Goal: Information Seeking & Learning: Learn about a topic

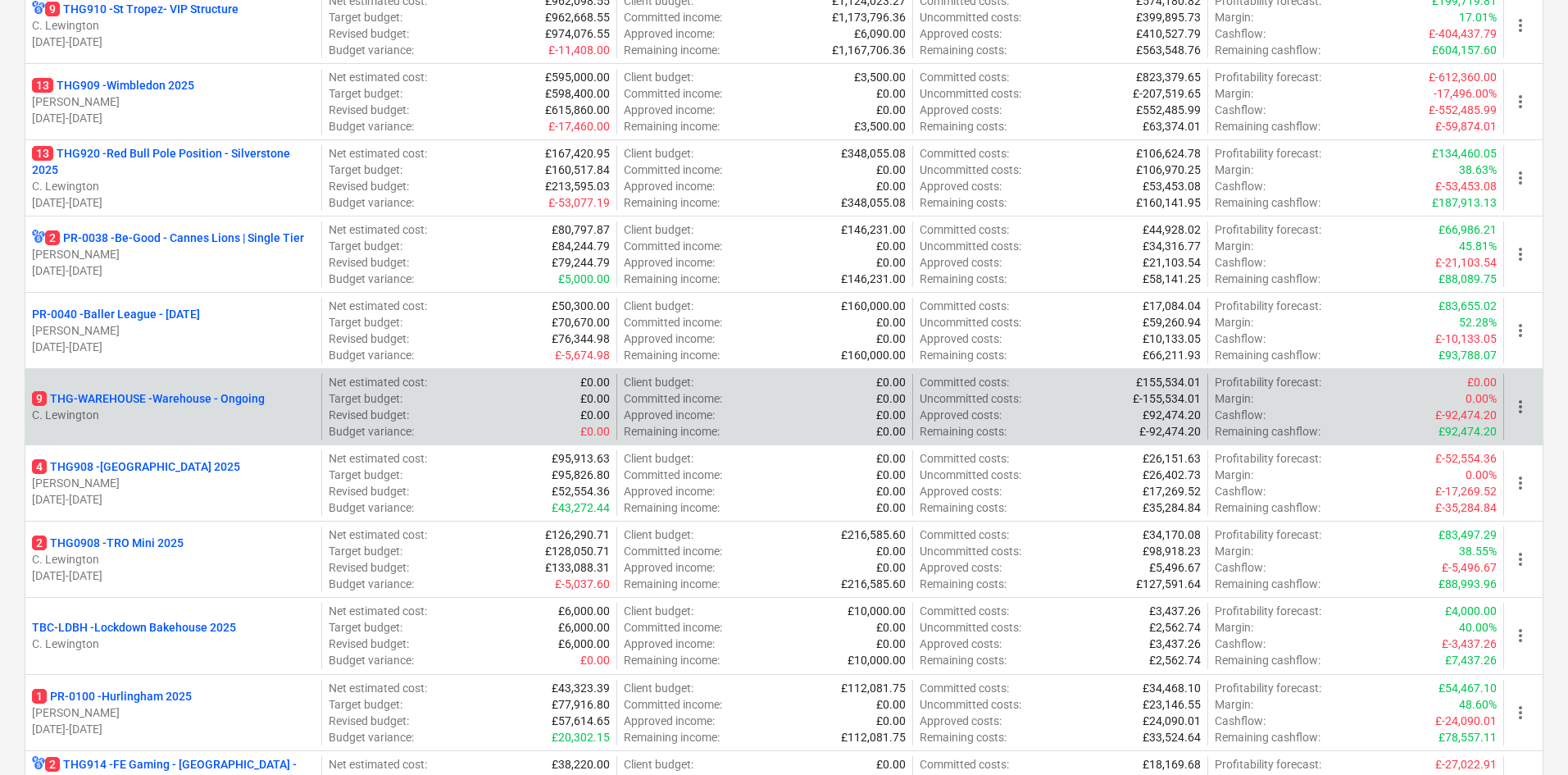
scroll to position [282, 0]
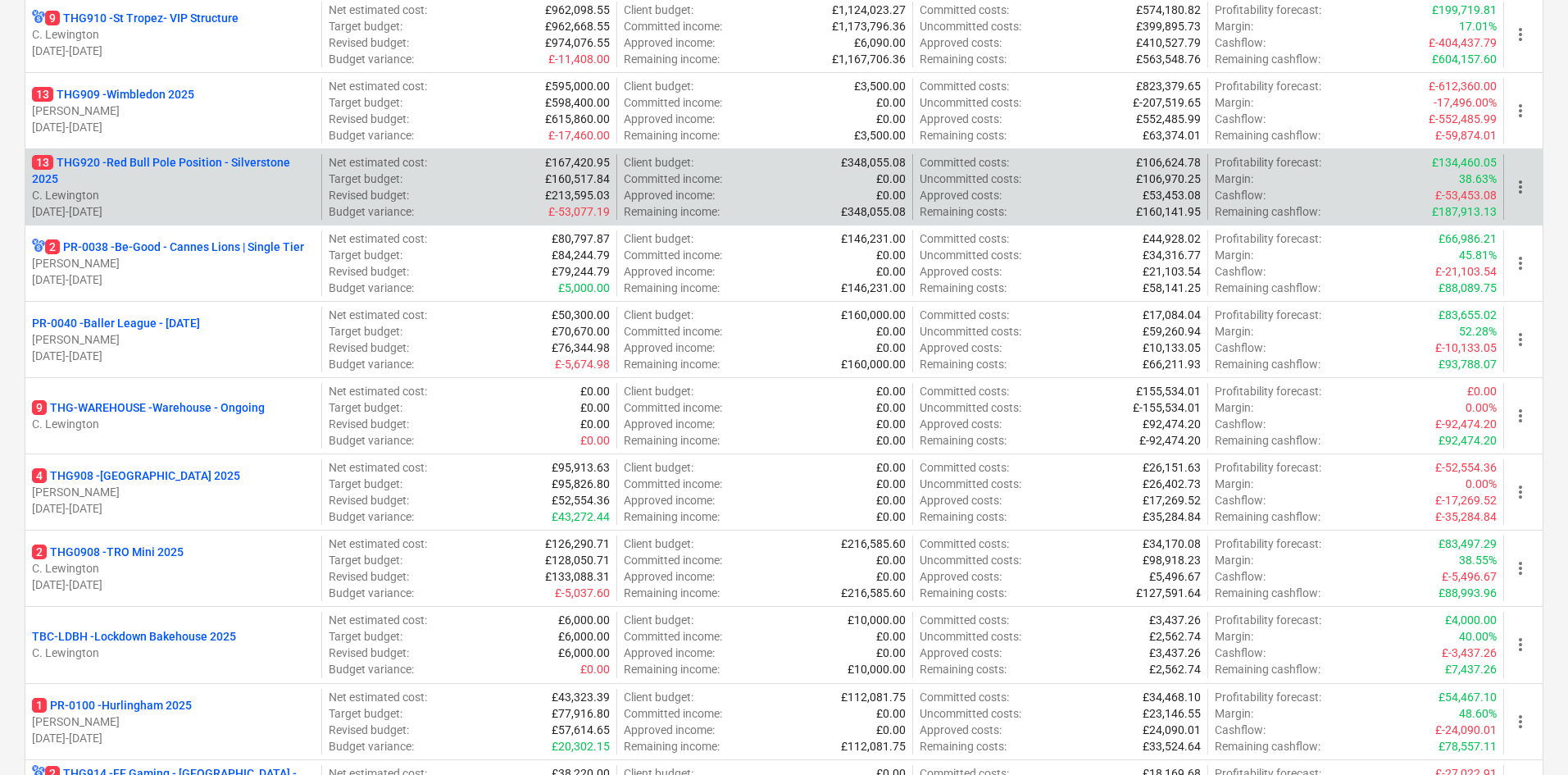
click at [223, 180] on p "13 THG920 - Red Bull Pole Position - Silverstone 2025" at bounding box center [173, 170] width 283 height 33
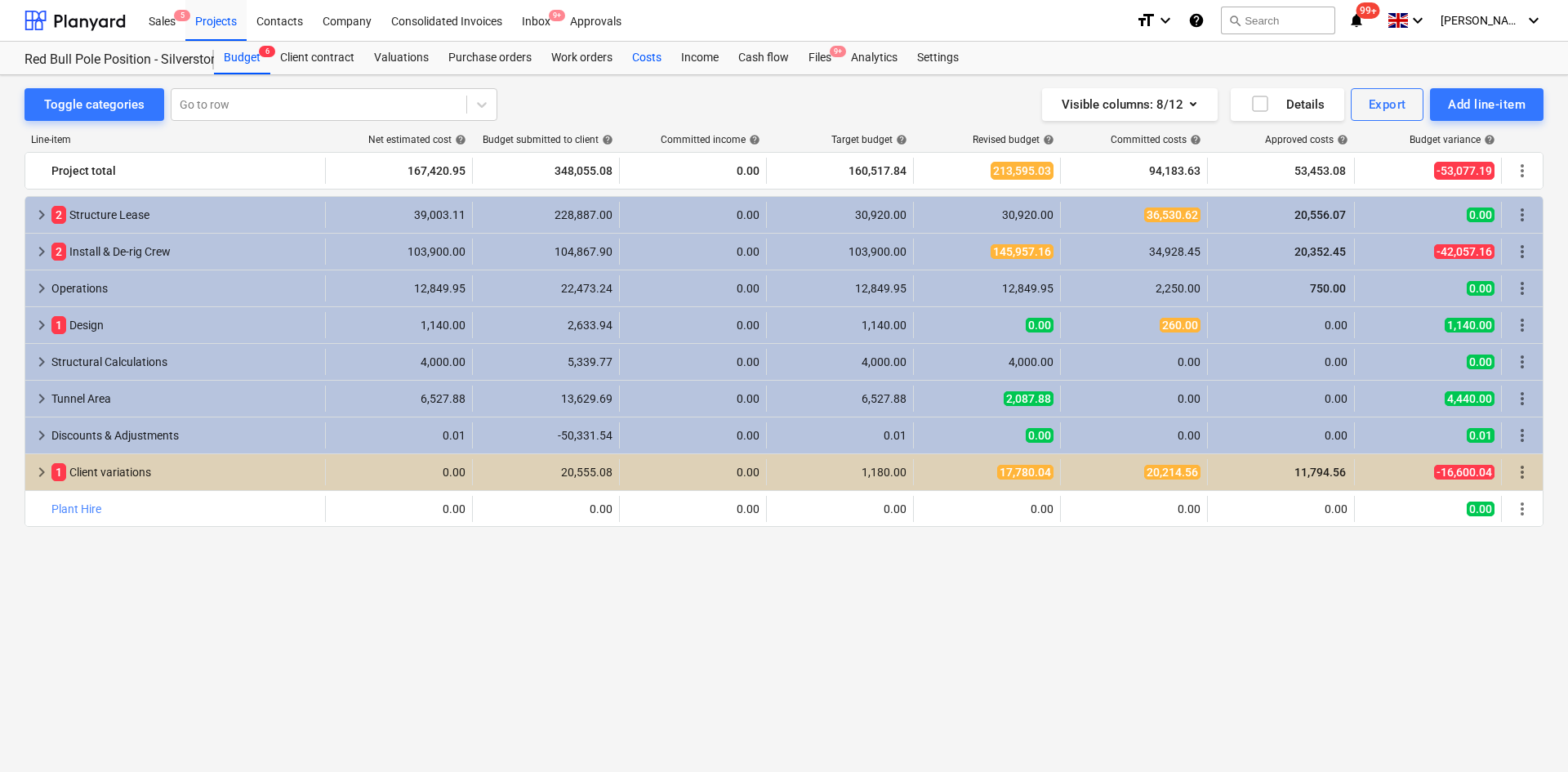
click at [649, 68] on div "Costs" at bounding box center [647, 58] width 49 height 33
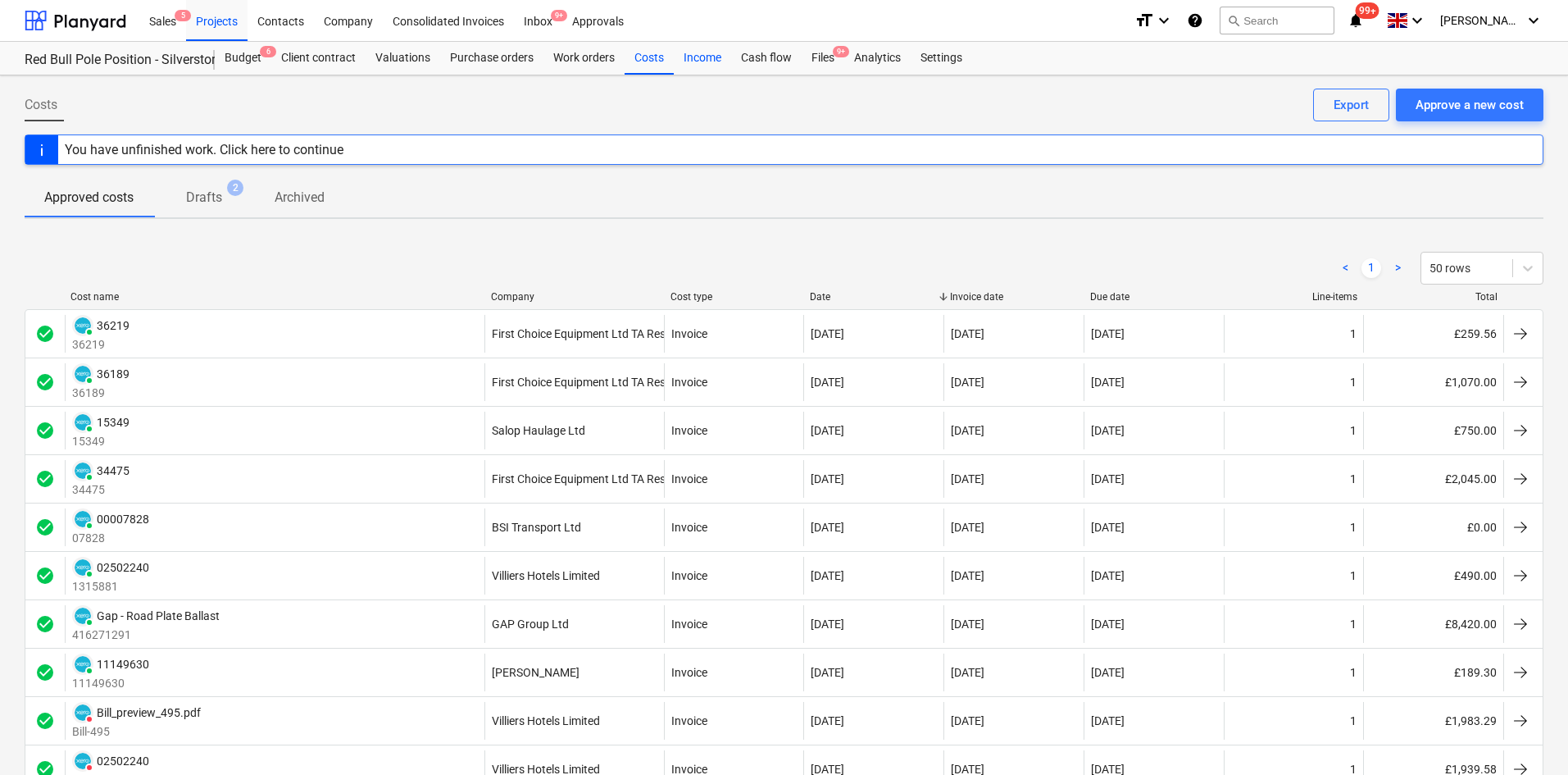
click at [696, 65] on div "Income" at bounding box center [702, 59] width 58 height 33
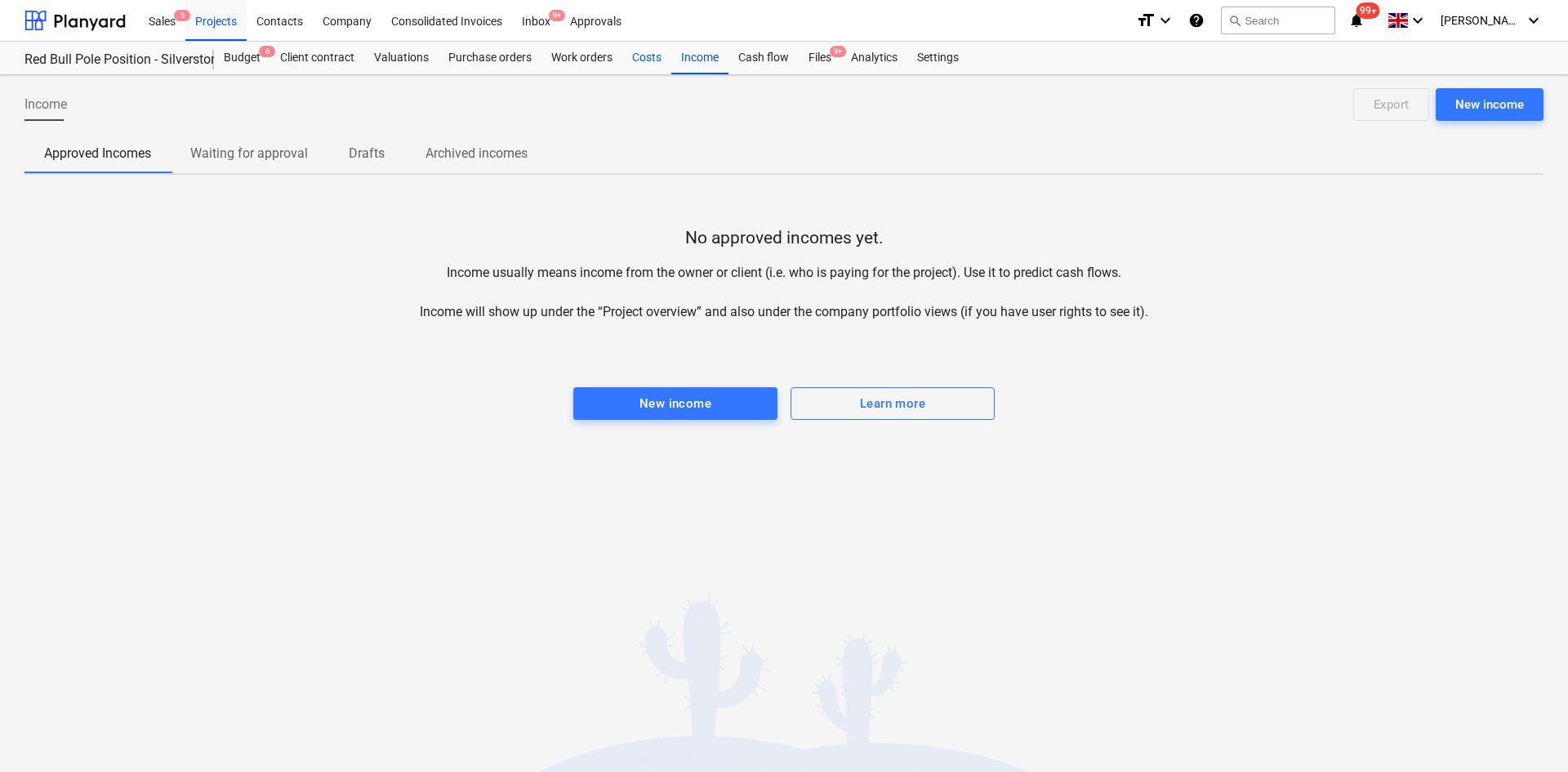
click at [660, 64] on div "Costs" at bounding box center [647, 58] width 49 height 33
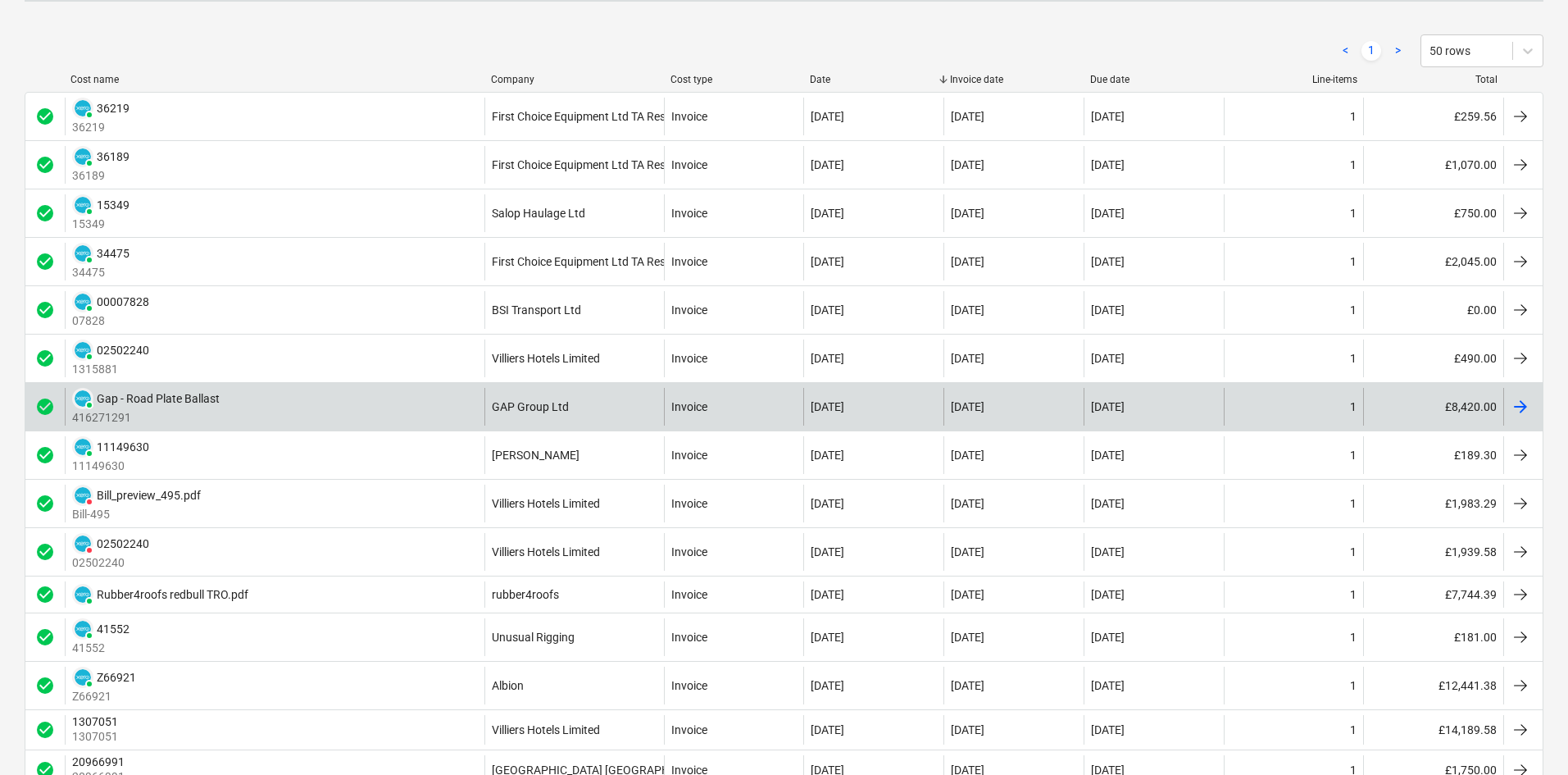
scroll to position [246, 0]
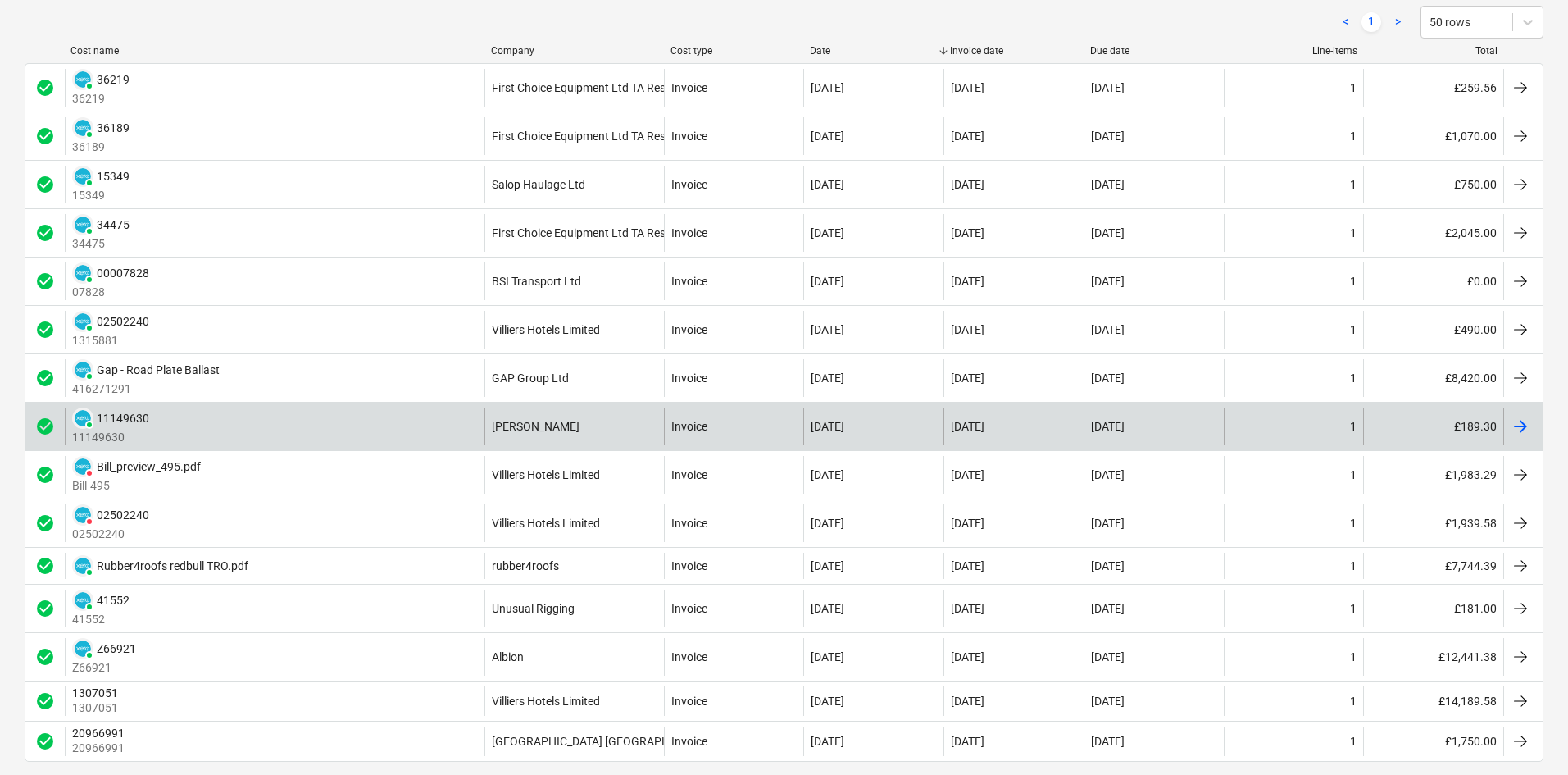
click at [558, 422] on div "[PERSON_NAME]" at bounding box center [574, 426] width 180 height 38
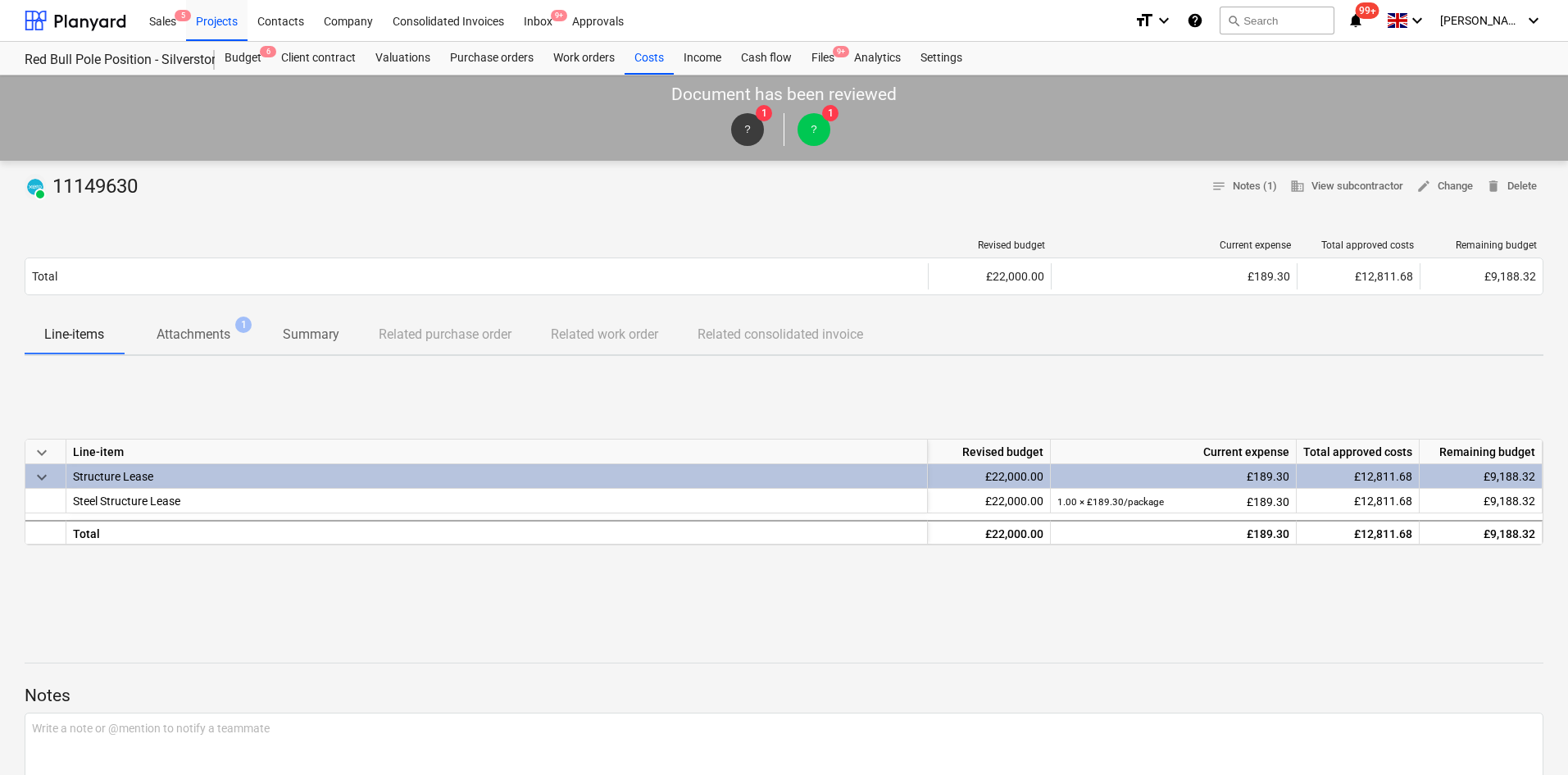
click at [185, 336] on p "Attachments" at bounding box center [193, 333] width 74 height 19
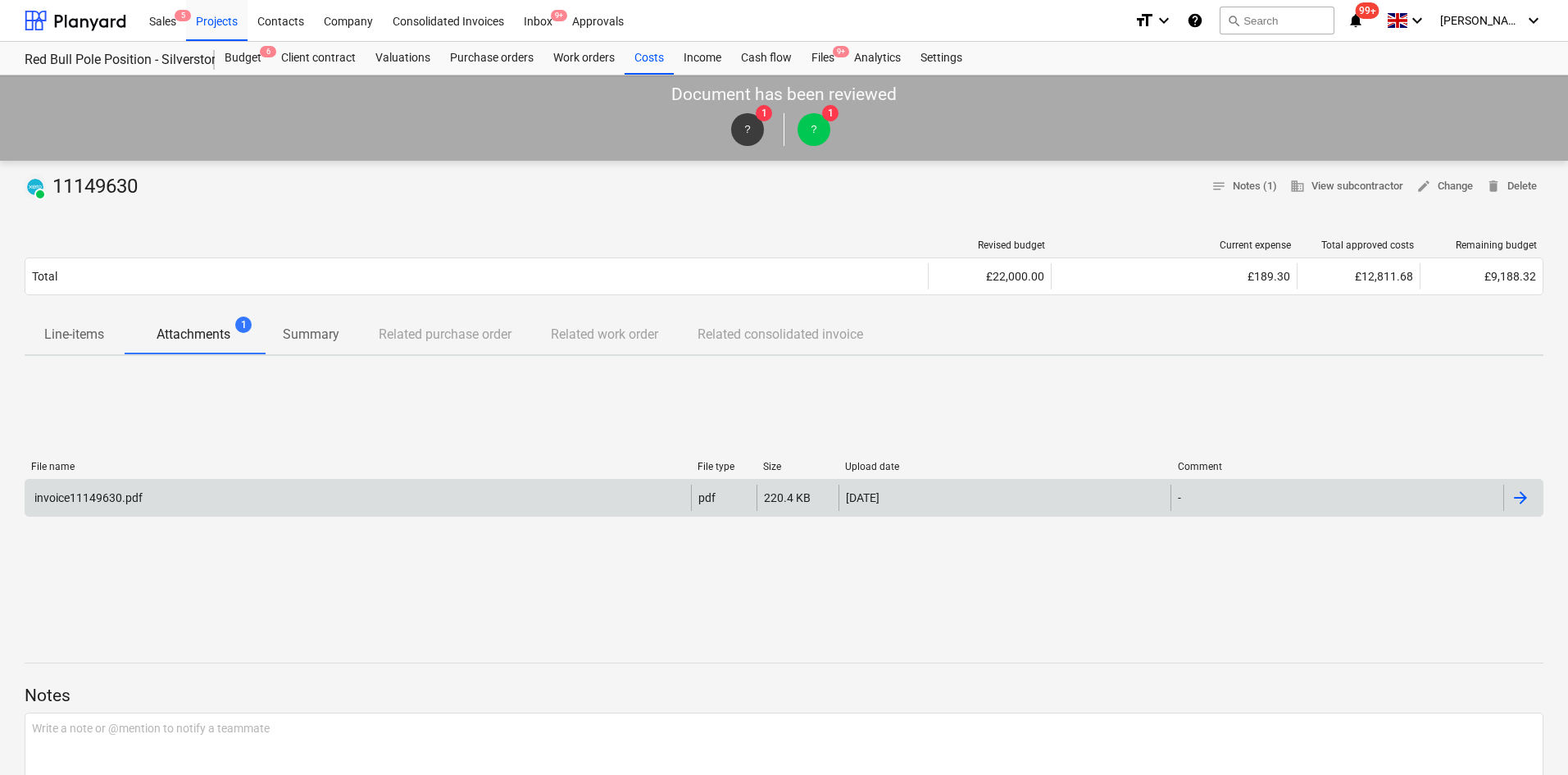
click at [191, 505] on div "invoice11149630.pdf" at bounding box center [358, 497] width 666 height 27
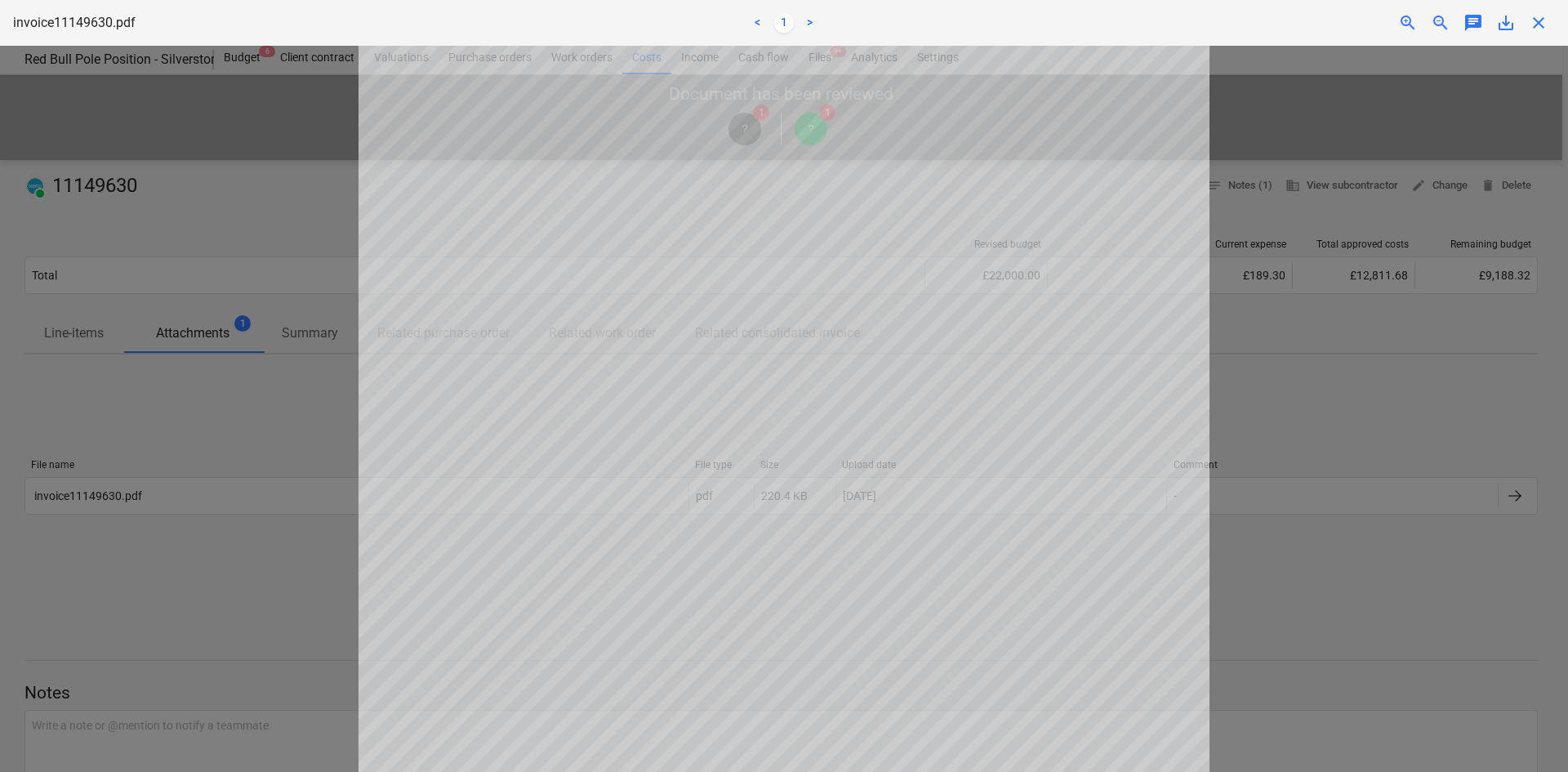
drag, startPoint x: 169, startPoint y: 345, endPoint x: 170, endPoint y: 332, distance: 13.0
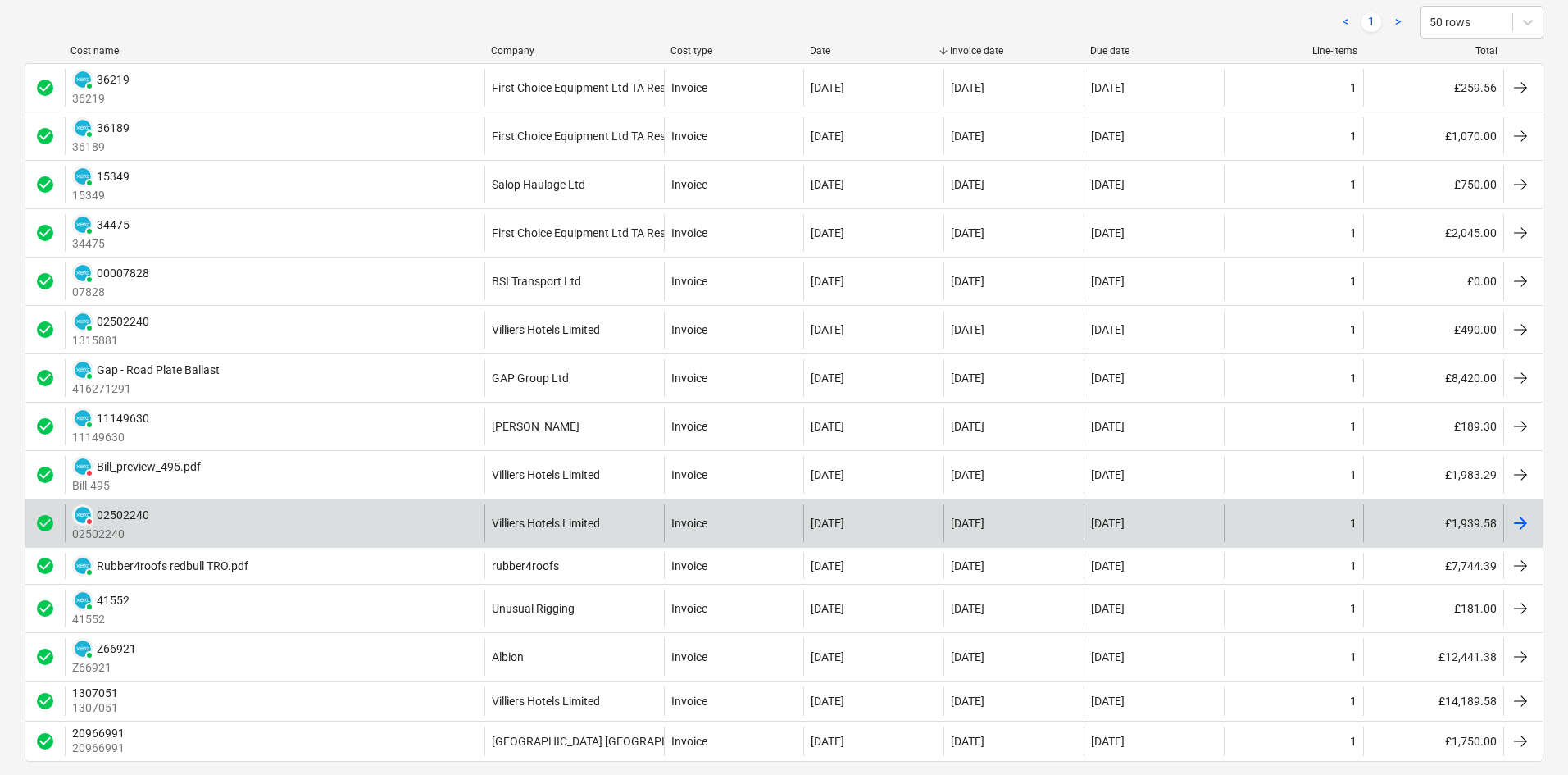
scroll to position [326, 0]
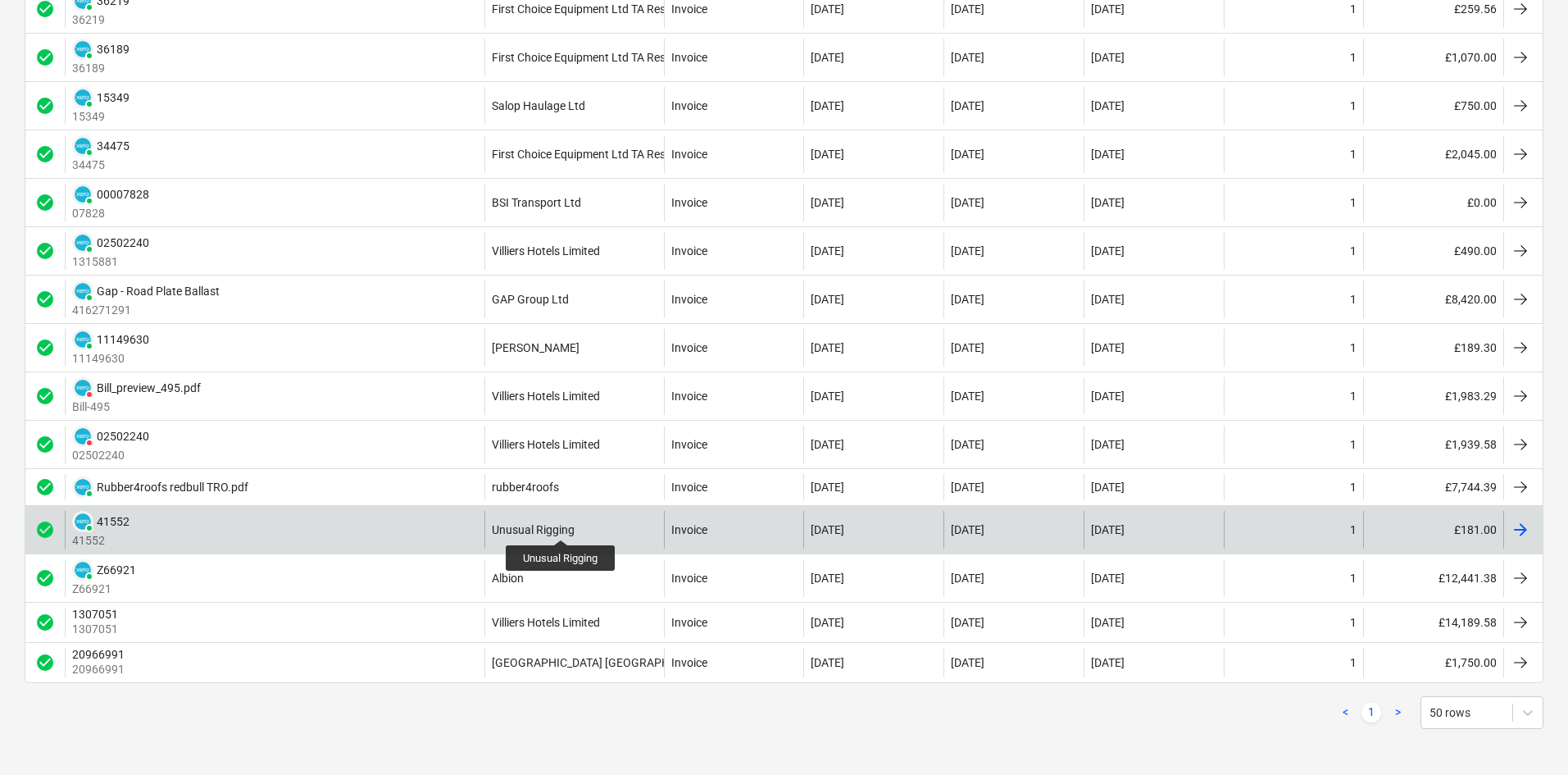
click at [561, 525] on div "Unusual Rigging" at bounding box center [533, 529] width 82 height 13
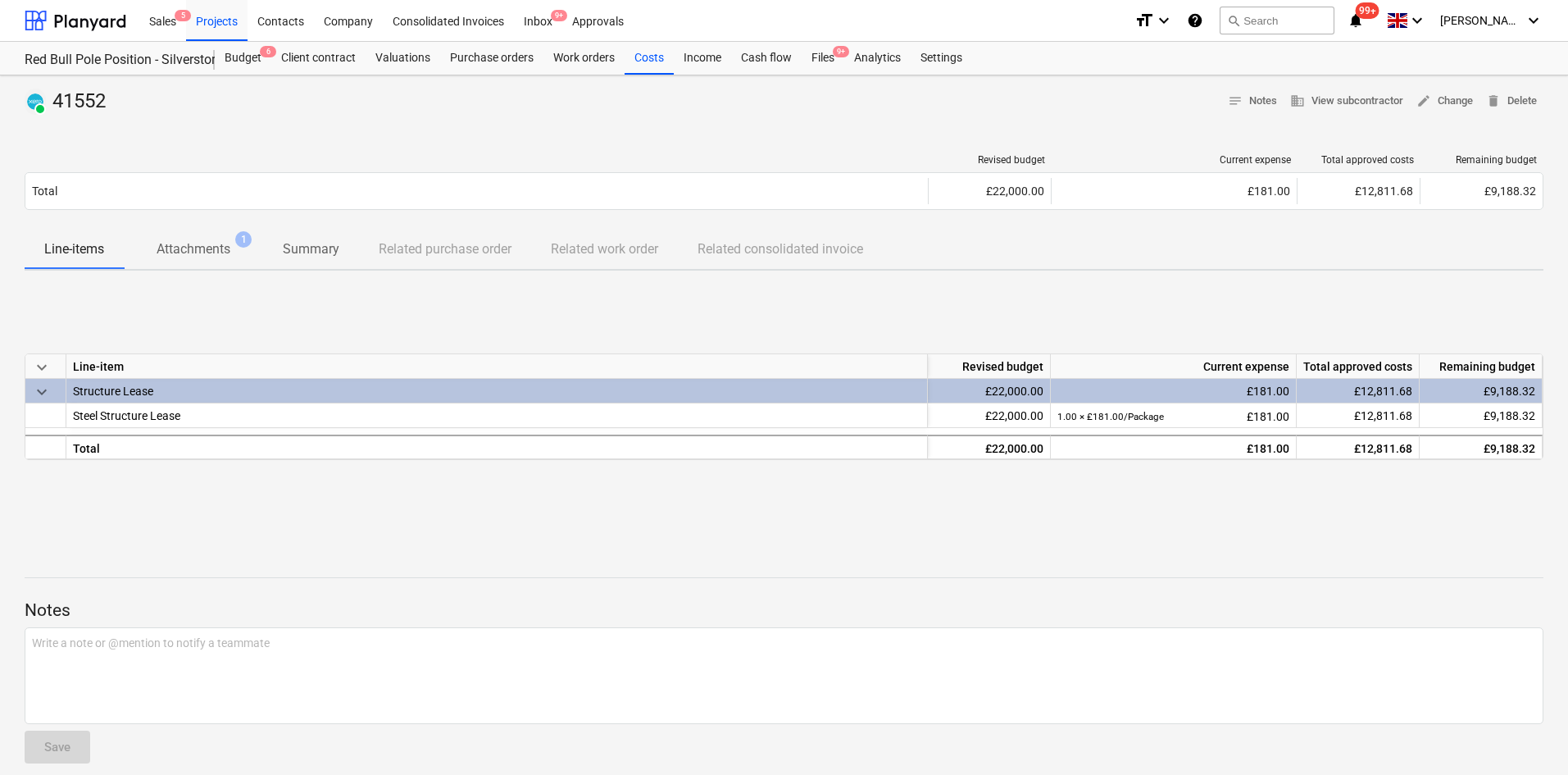
click at [183, 252] on div "PAID 41552 notes Notes business View subcontractor edit Change delete Delete Re…" at bounding box center [784, 432] width 1568 height 715
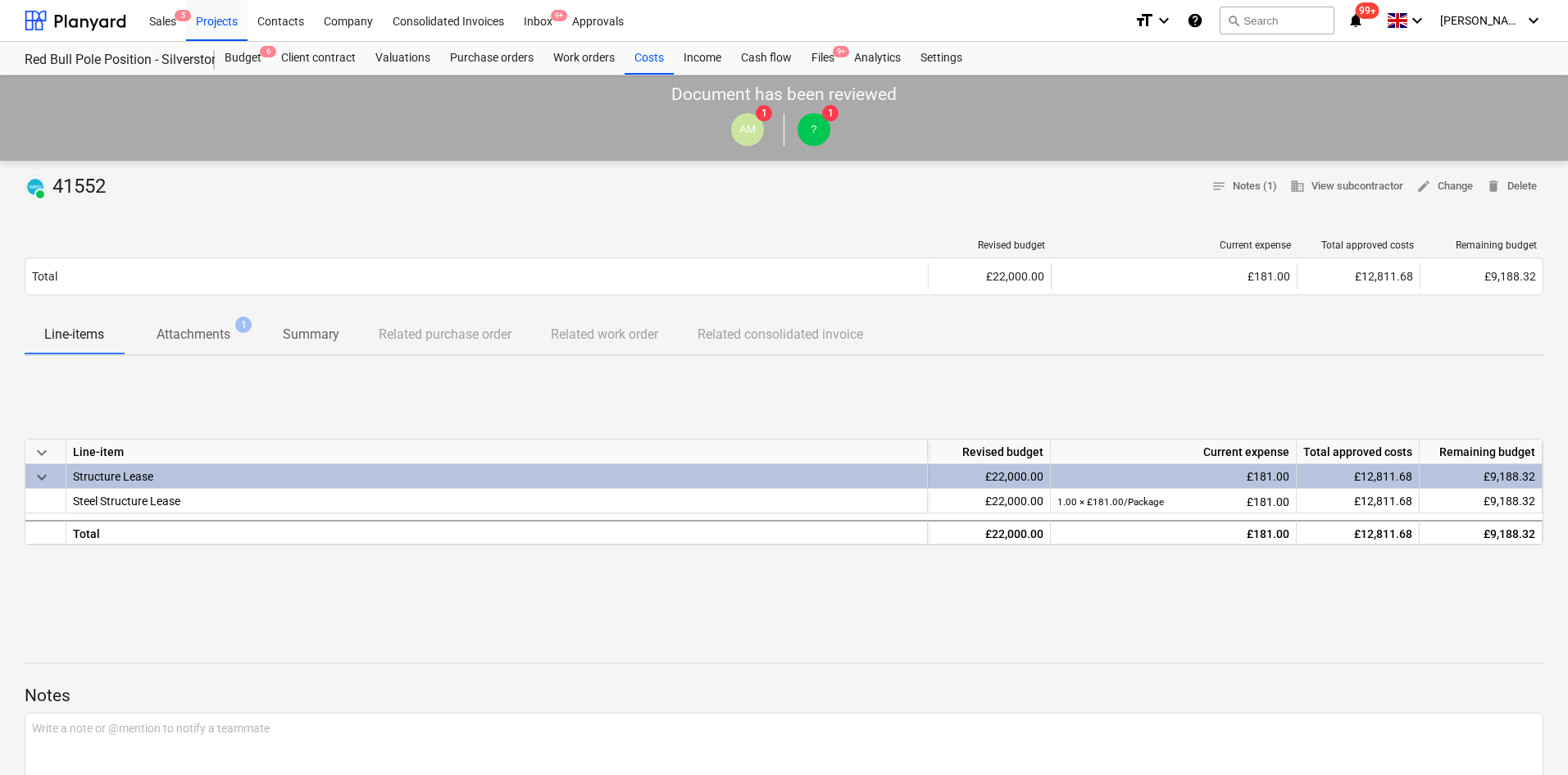
click at [190, 334] on p "Attachments" at bounding box center [193, 333] width 74 height 19
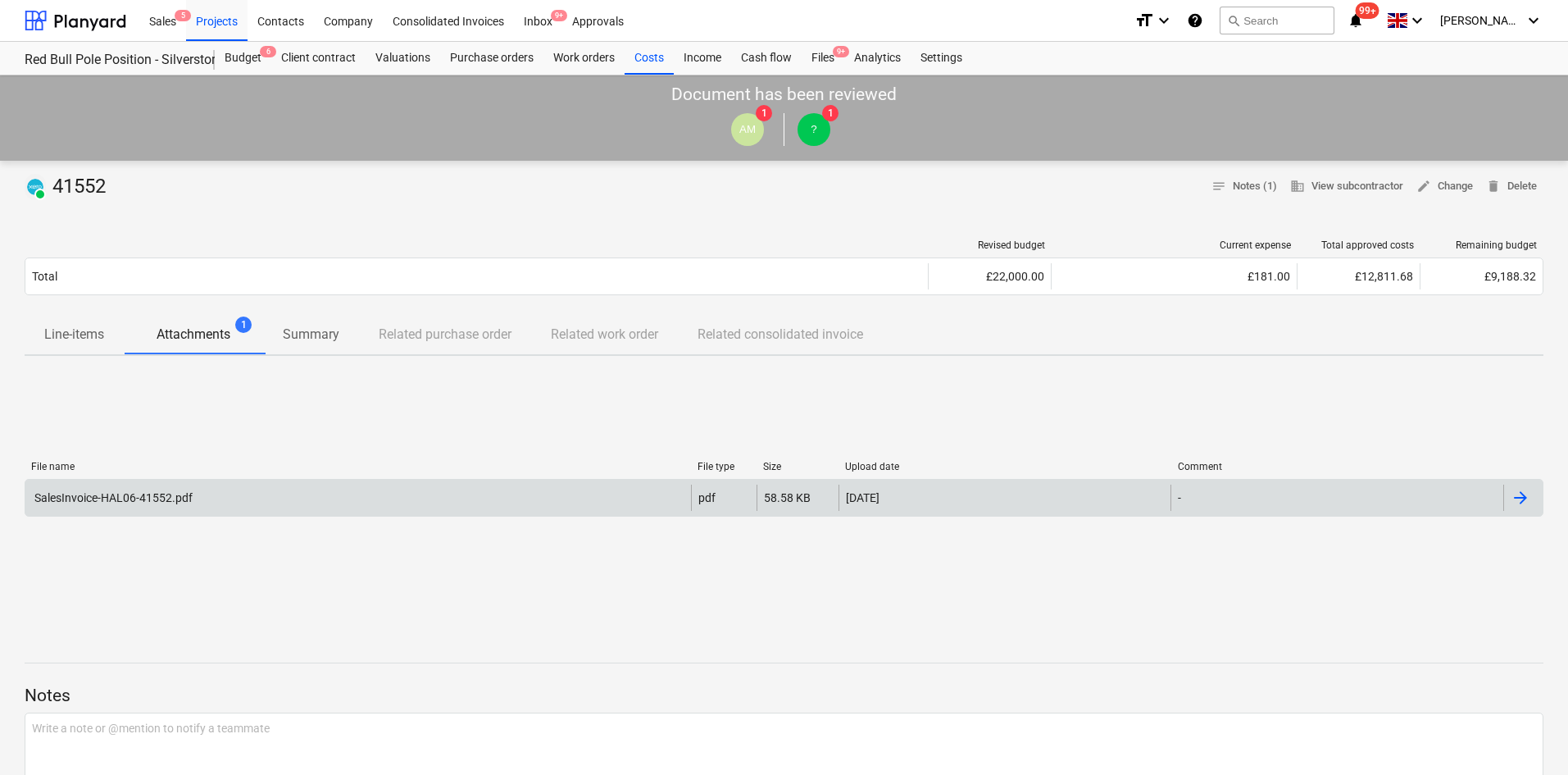
click at [447, 512] on div "SalesInvoice-HAL06-41552.pdf pdf 58.58 KB [DATE] -" at bounding box center [784, 497] width 1519 height 38
click at [449, 496] on div "SalesInvoice-HAL06-41552.pdf" at bounding box center [358, 497] width 666 height 27
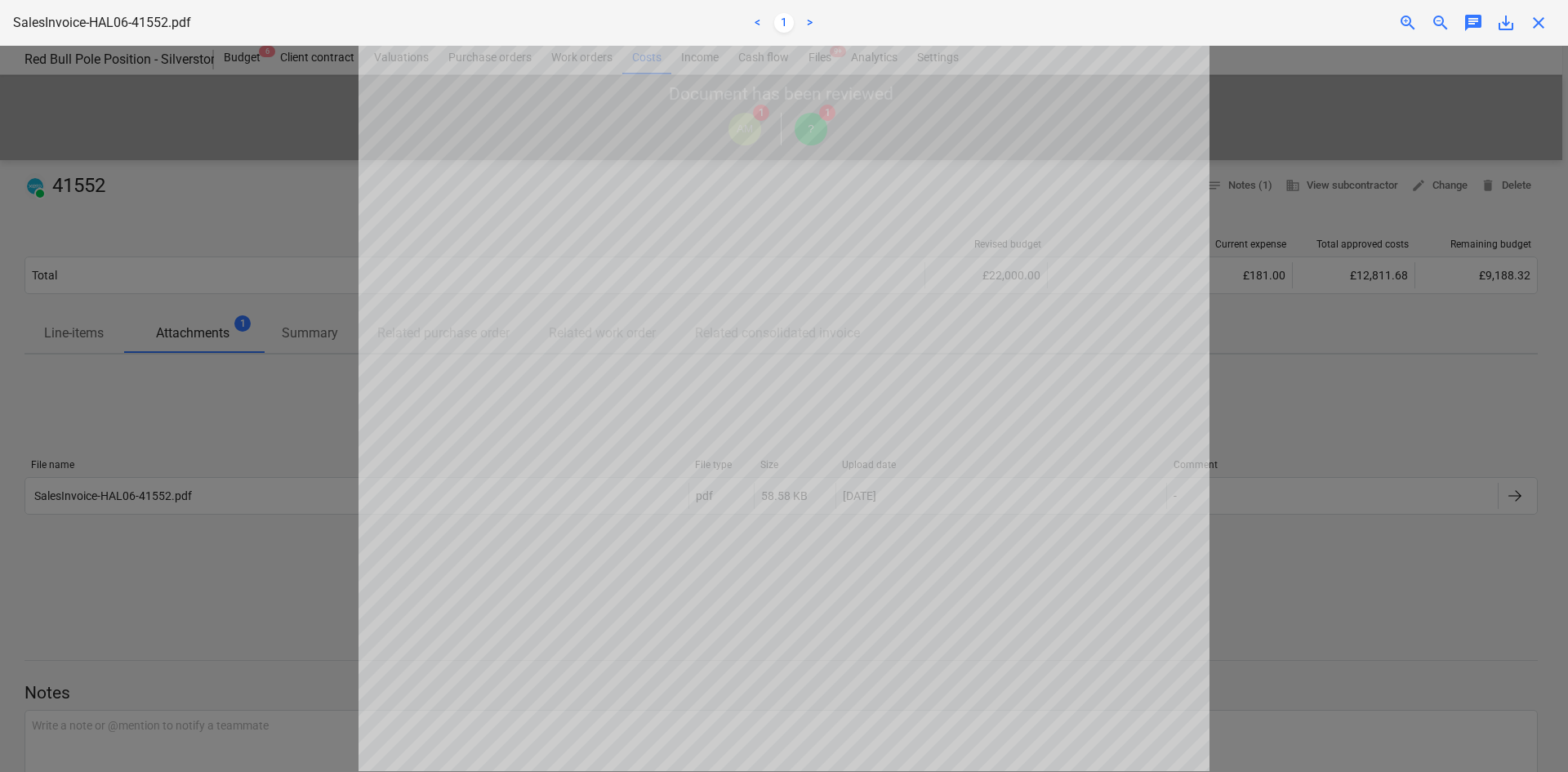
scroll to position [479, 0]
click at [152, 459] on div at bounding box center [784, 409] width 1568 height 726
click at [1531, 25] on span "close" at bounding box center [1538, 22] width 19 height 19
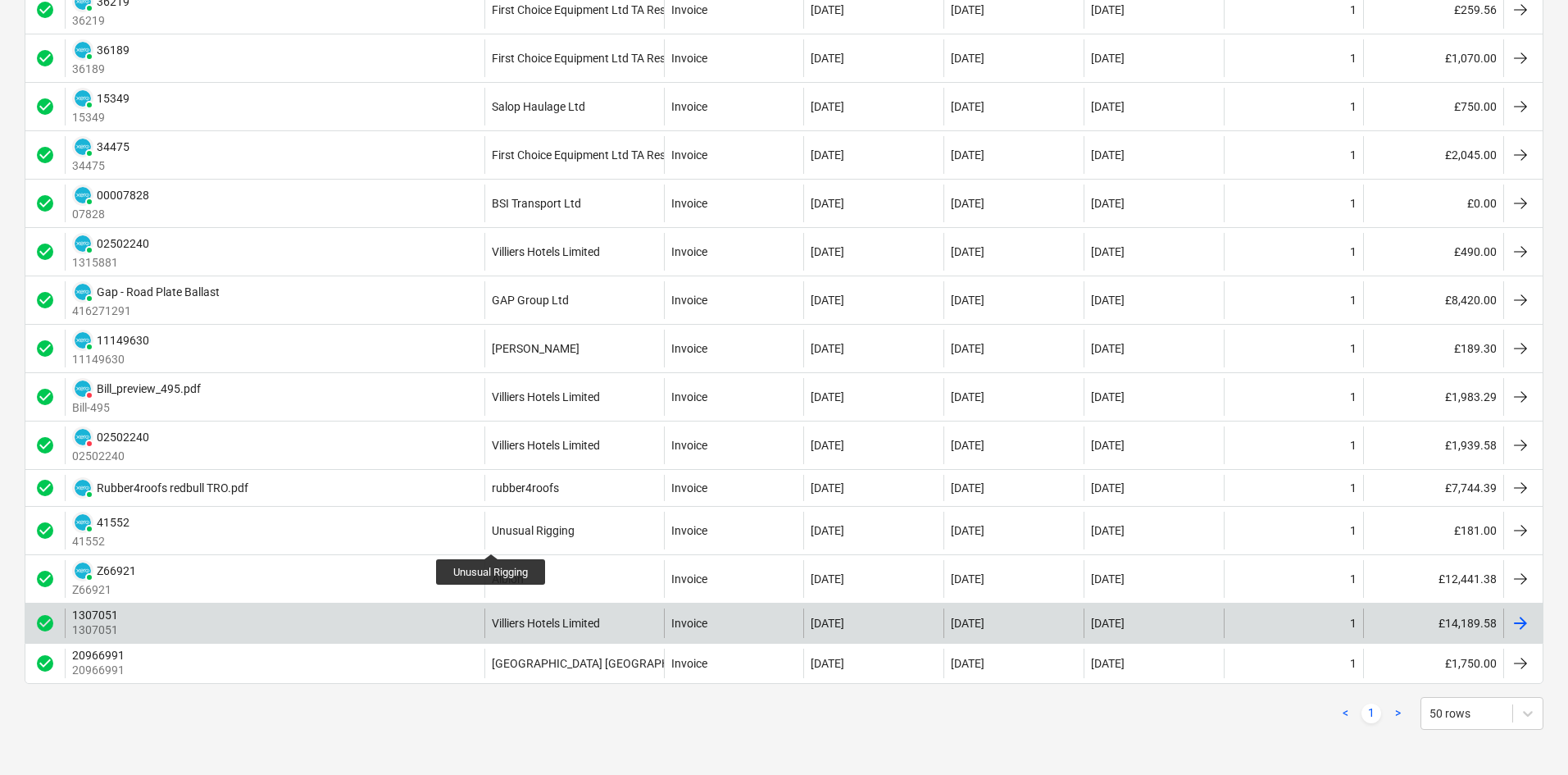
scroll to position [326, 0]
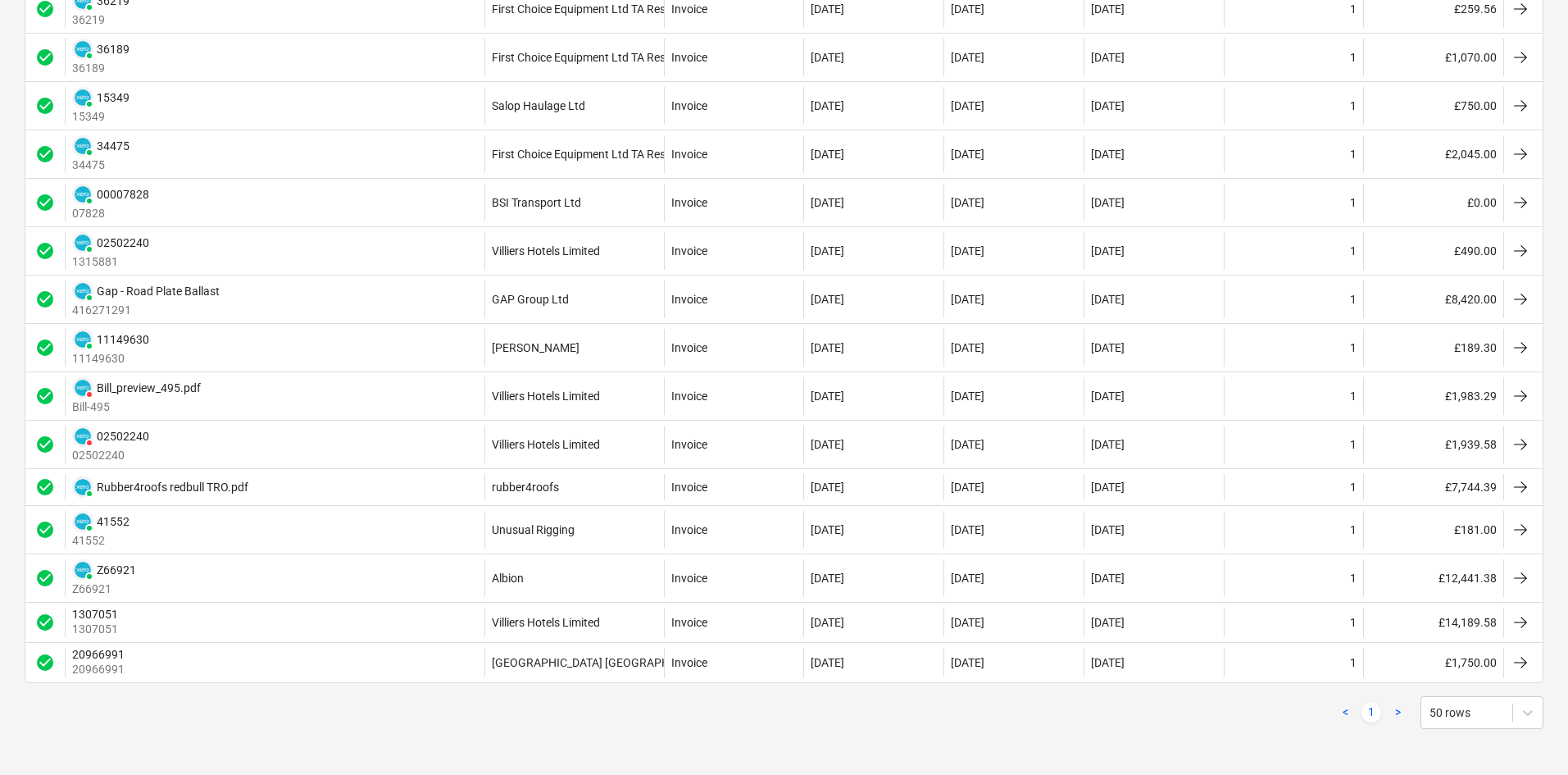
click at [1399, 709] on link ">" at bounding box center [1397, 712] width 19 height 19
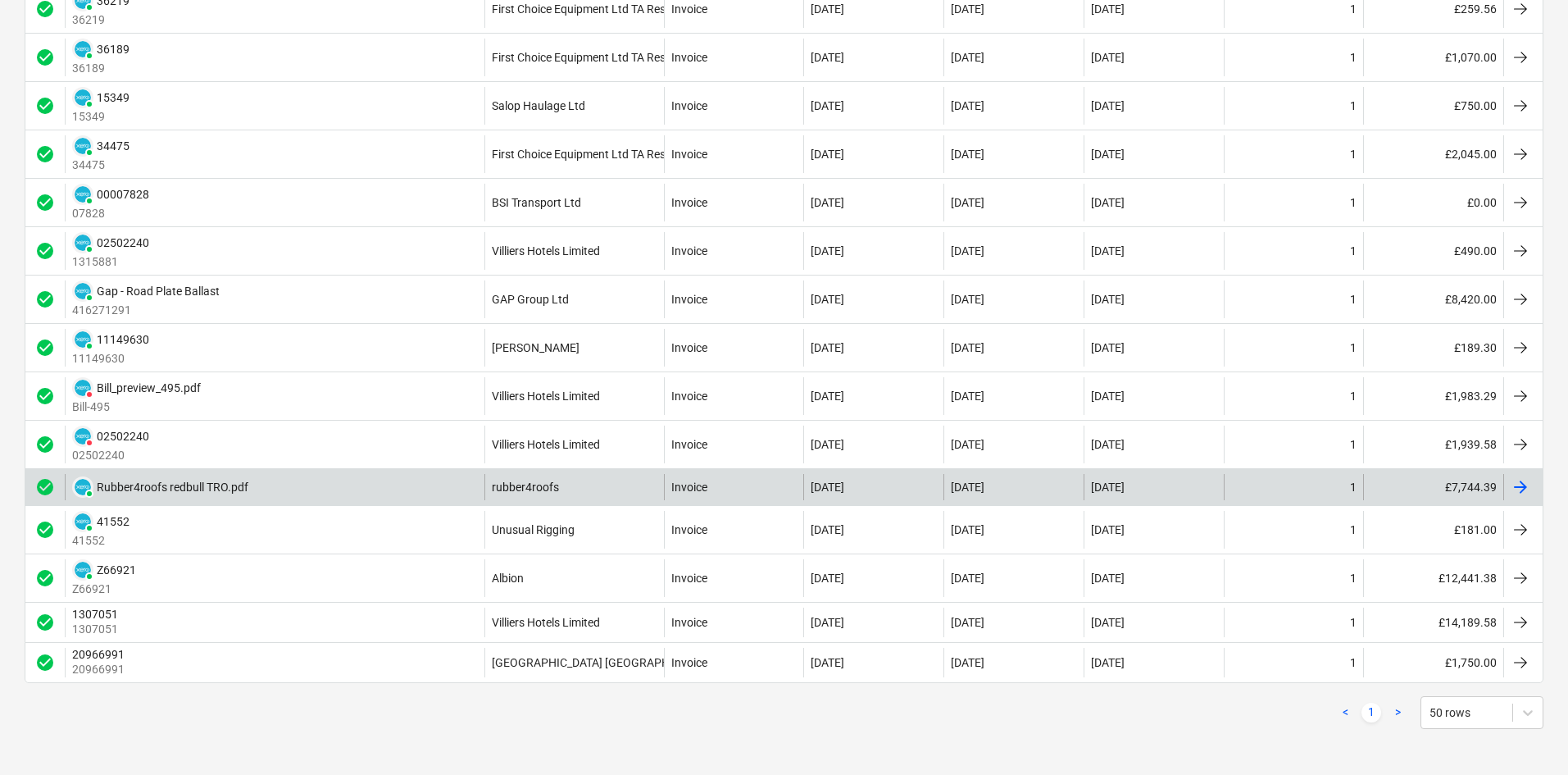
click at [277, 476] on div "PAID Rubber4roofs redbull TRO.pdf" at bounding box center [275, 486] width 419 height 27
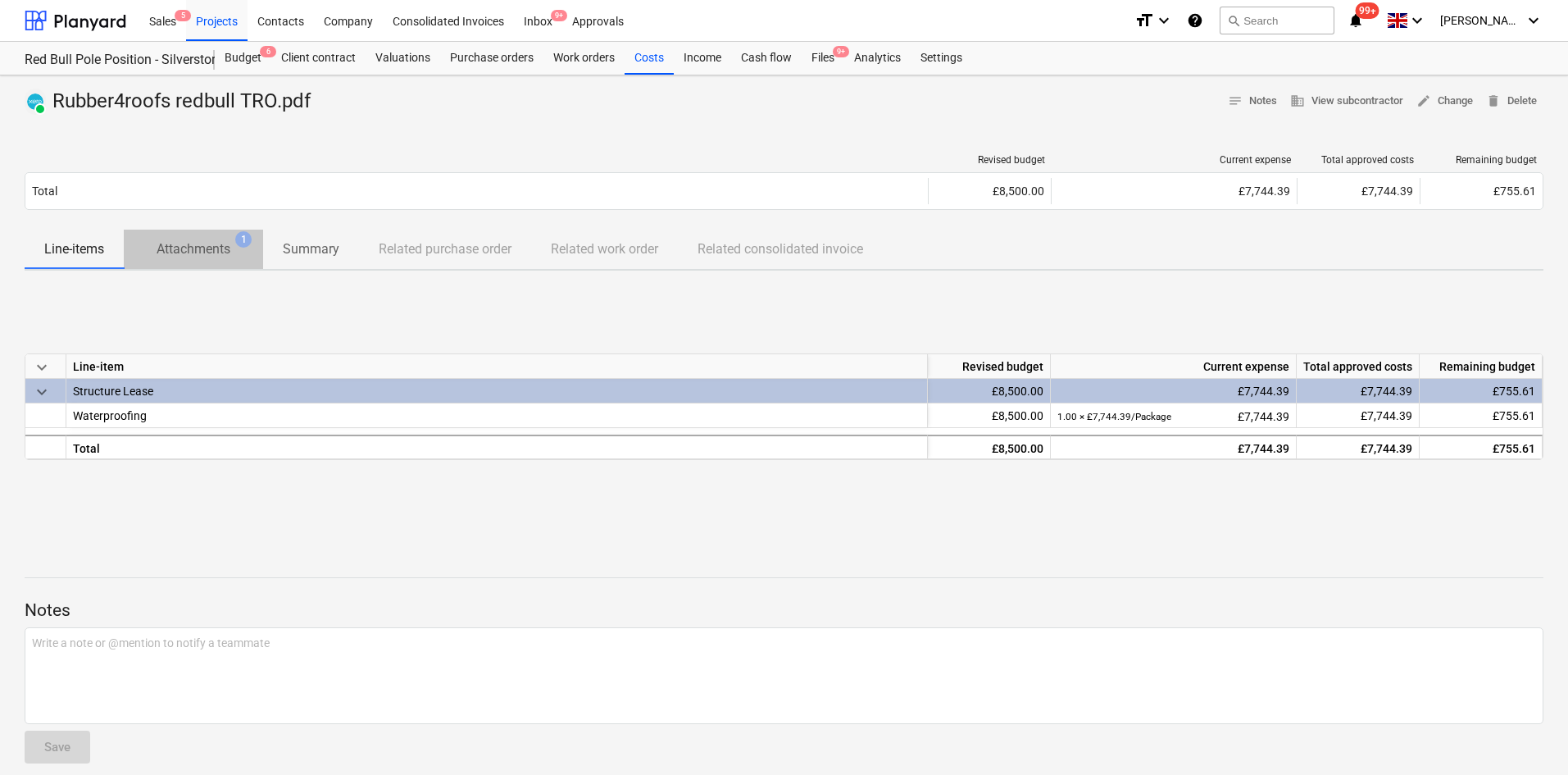
click at [221, 235] on span "Attachments 1" at bounding box center [193, 249] width 139 height 30
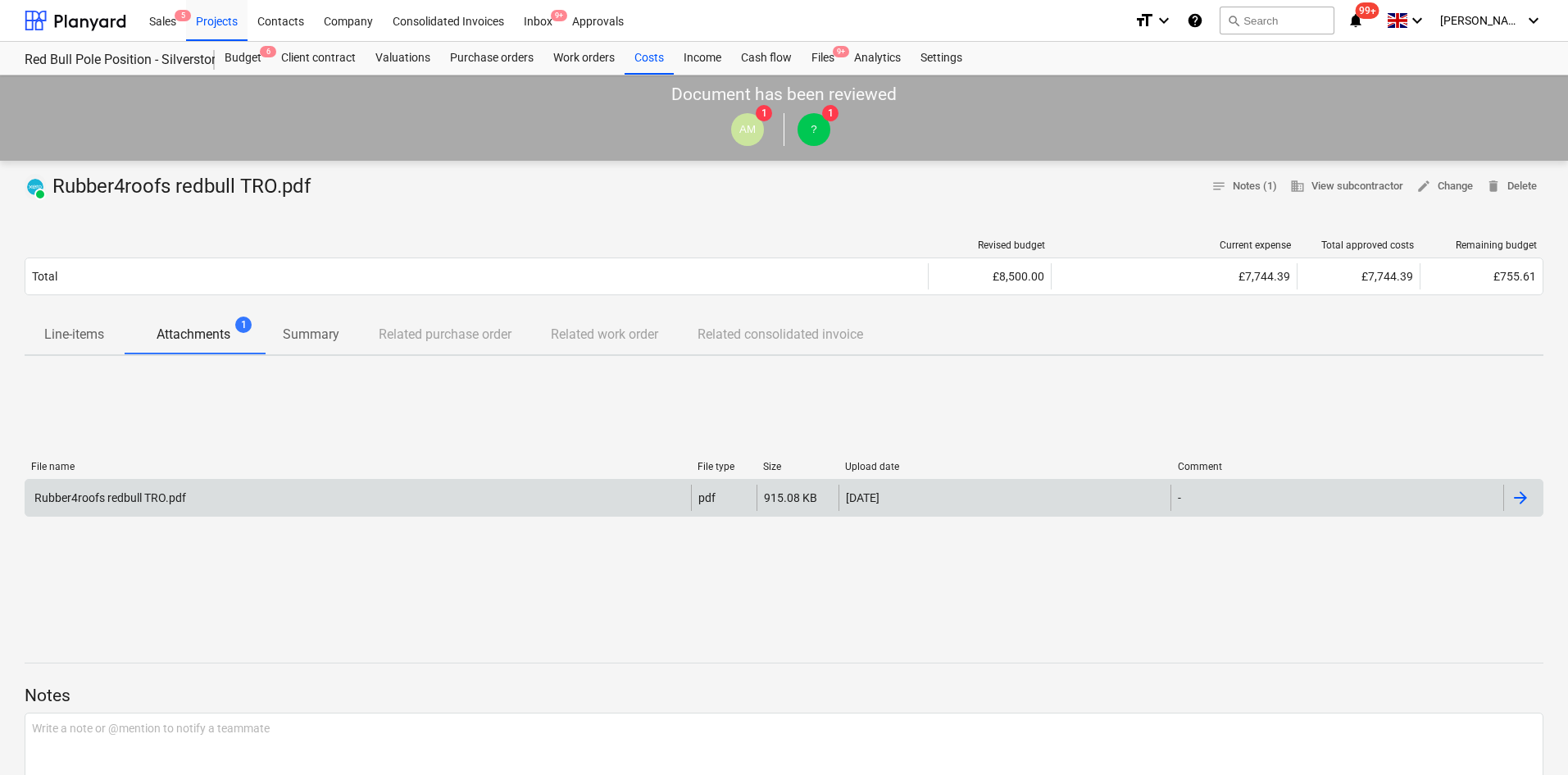
click at [566, 489] on div "Rubber4roofs redbull TRO.pdf" at bounding box center [358, 497] width 666 height 27
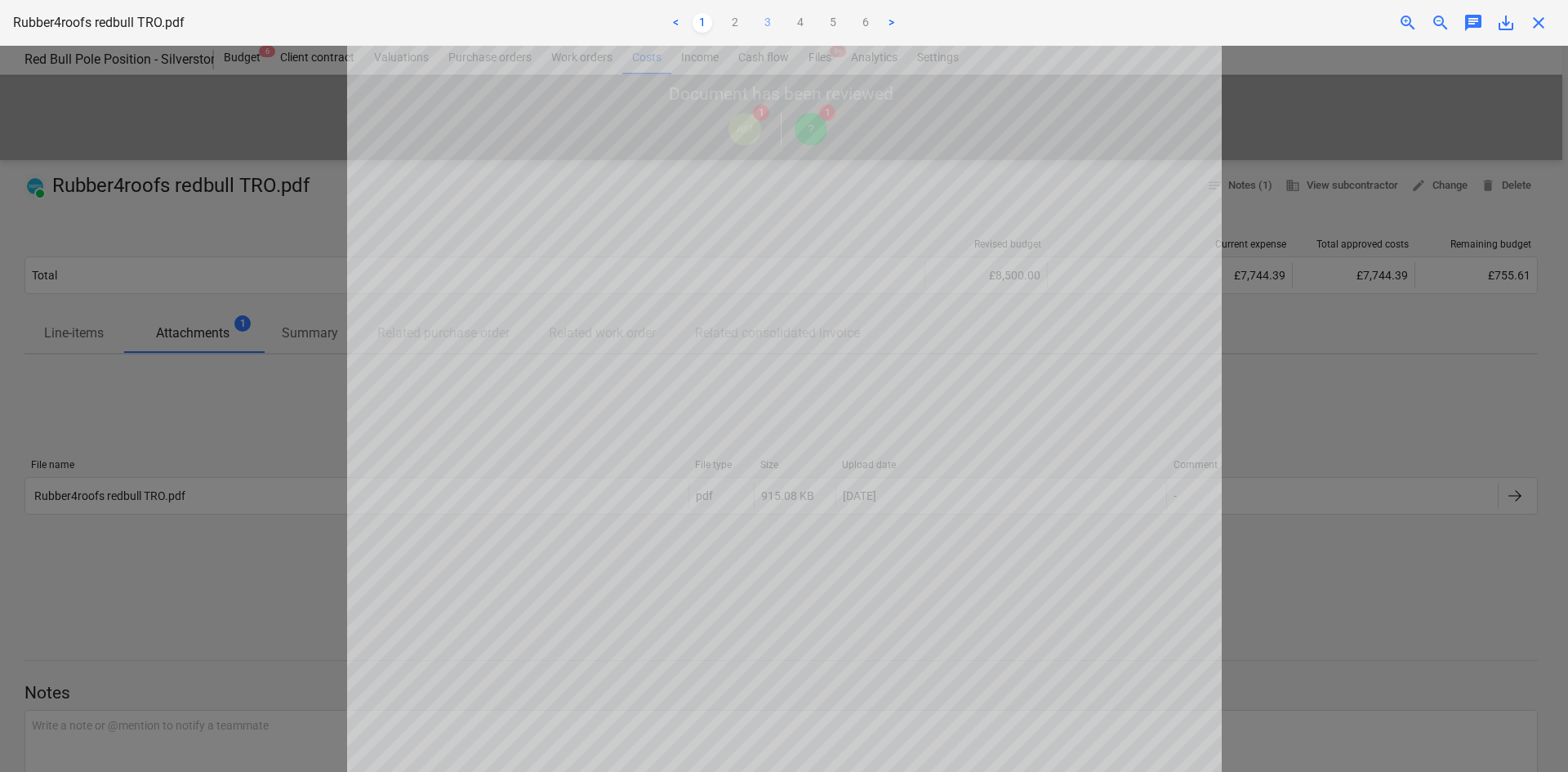
click at [758, 26] on ul "< 1 2 3 4 5 6 >" at bounding box center [783, 22] width 514 height 19
click at [767, 19] on link "3" at bounding box center [768, 22] width 19 height 19
click at [831, 26] on link "5" at bounding box center [832, 22] width 19 height 19
click at [867, 31] on link "6" at bounding box center [865, 22] width 19 height 19
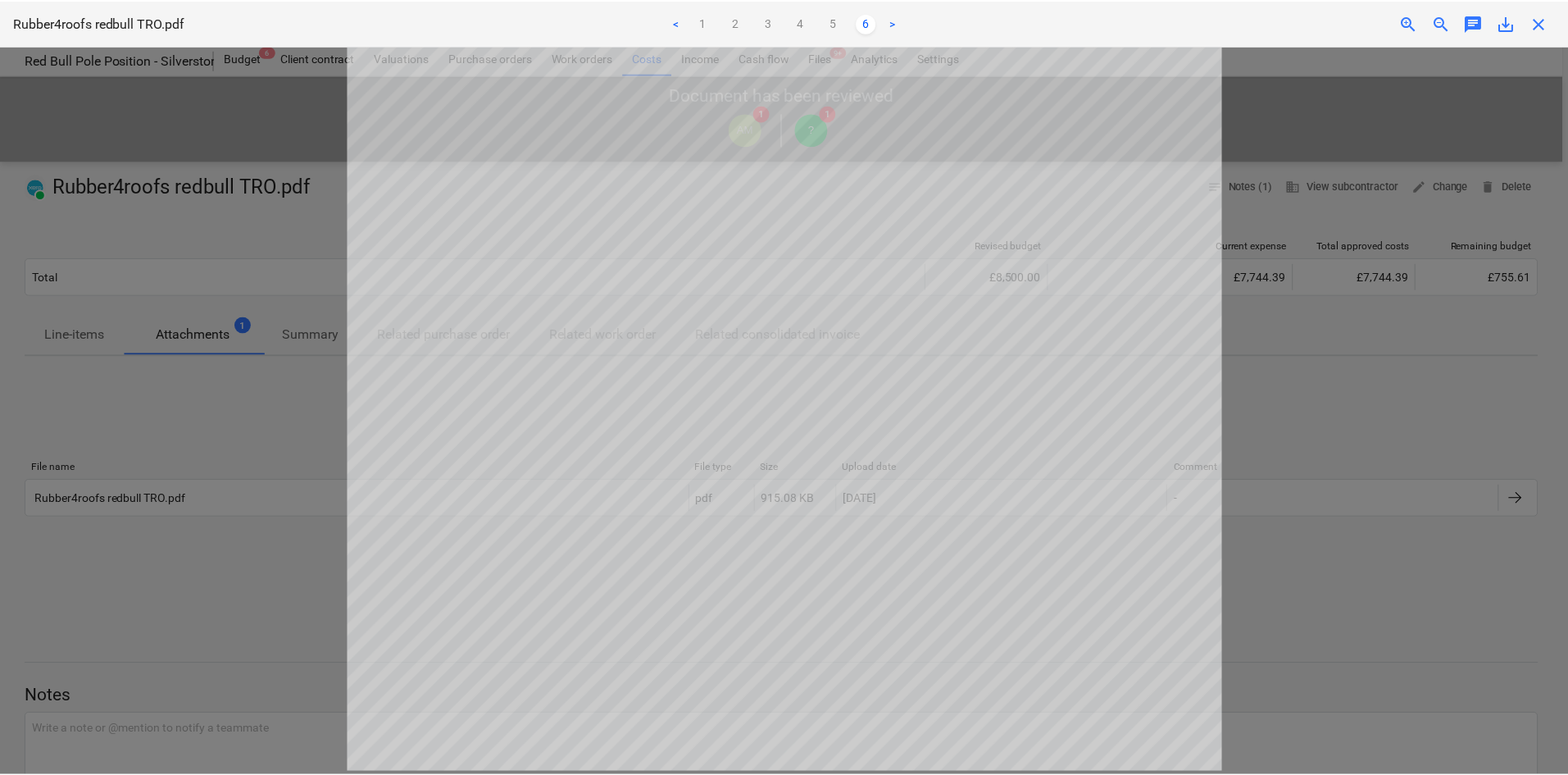
scroll to position [329, 0]
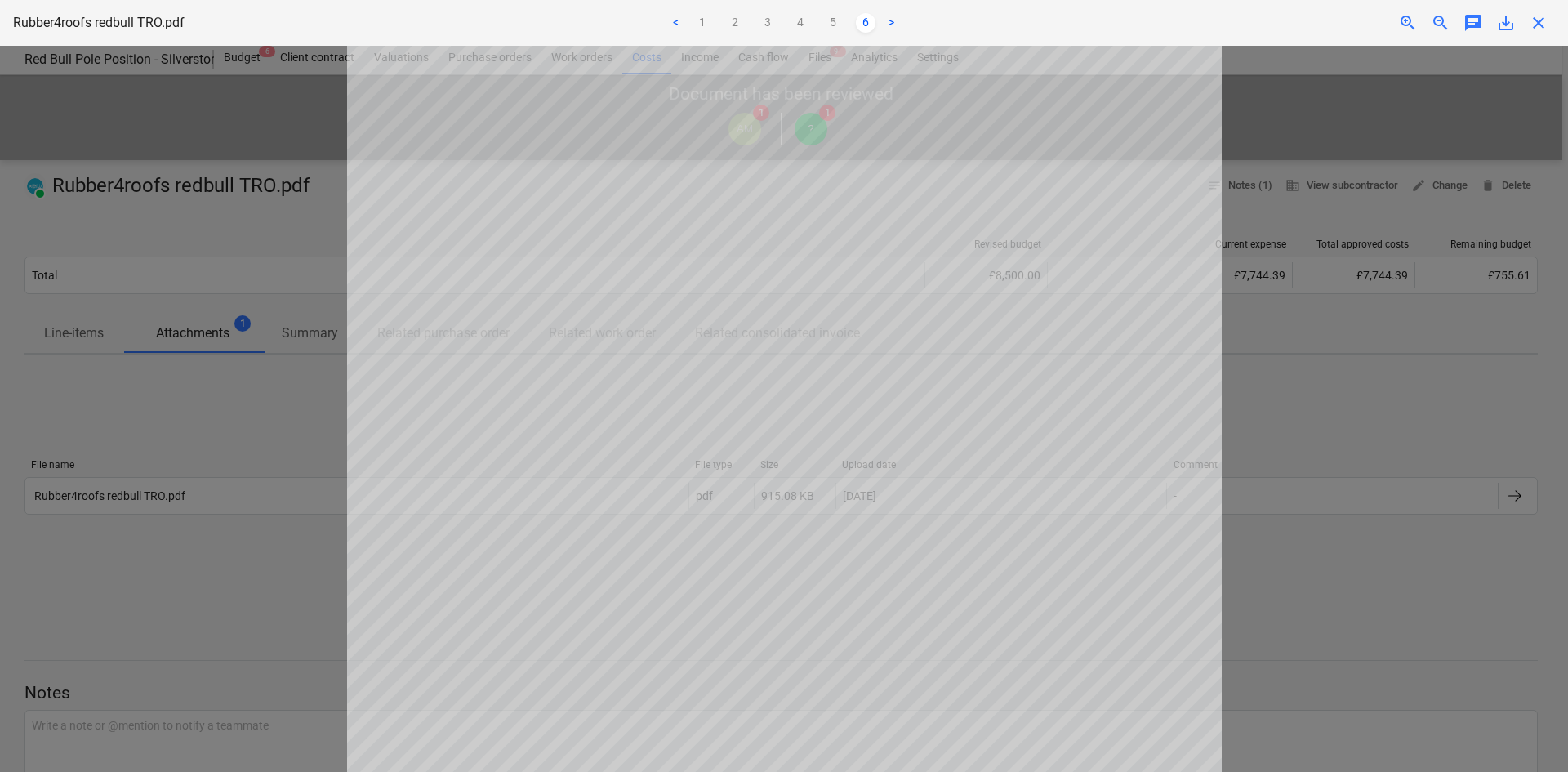
click at [170, 268] on div at bounding box center [784, 409] width 1568 height 726
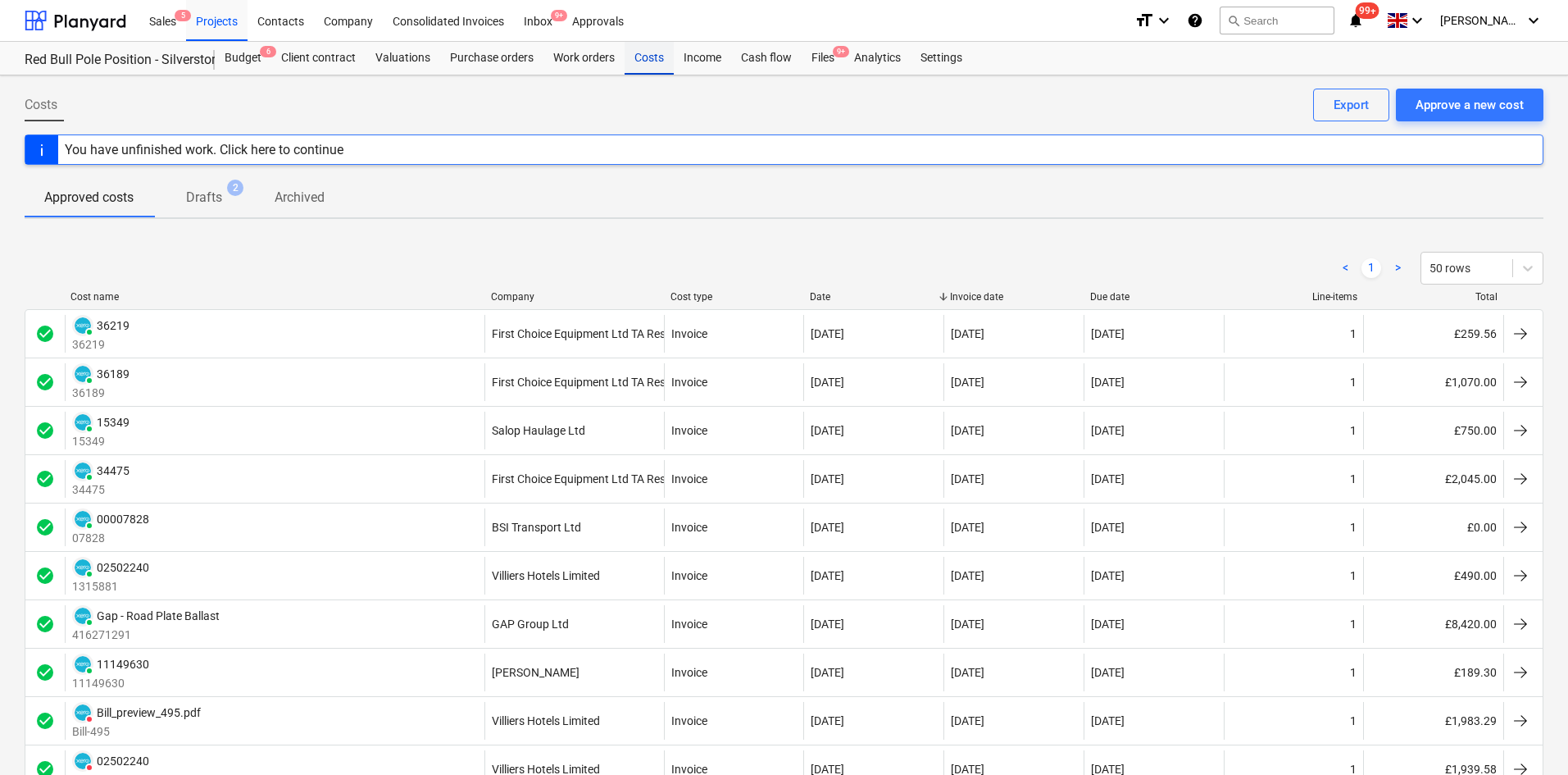
click at [659, 52] on div "Costs" at bounding box center [649, 59] width 49 height 33
click at [651, 53] on div "Costs" at bounding box center [649, 59] width 49 height 33
click at [226, 30] on div "Projects" at bounding box center [216, 20] width 61 height 42
